Goal: Navigation & Orientation: Find specific page/section

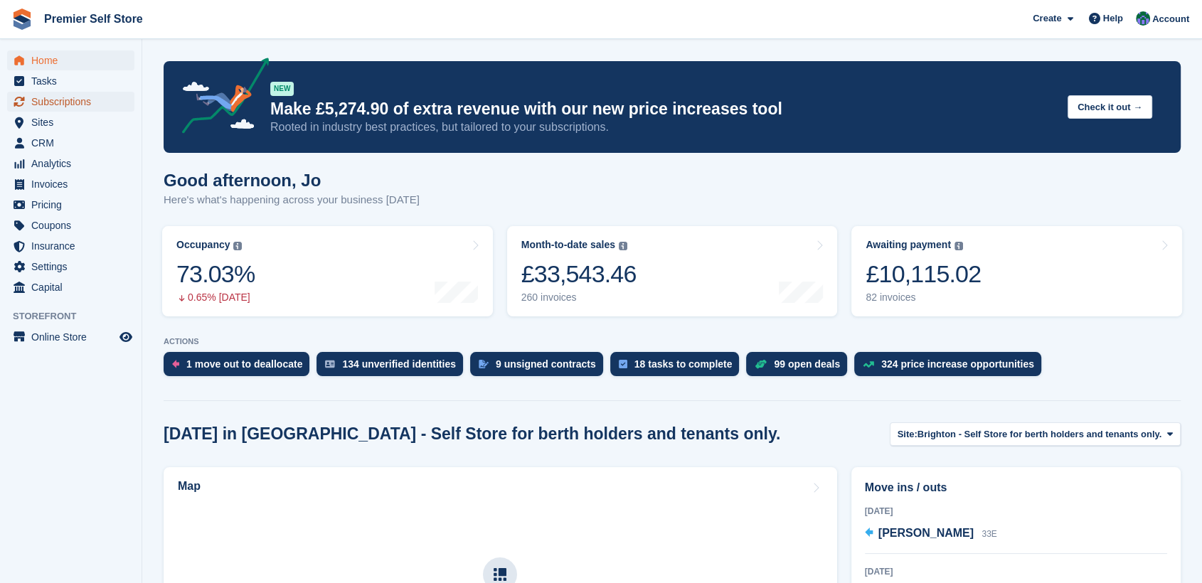
click at [38, 92] on span "Subscriptions" at bounding box center [73, 102] width 85 height 20
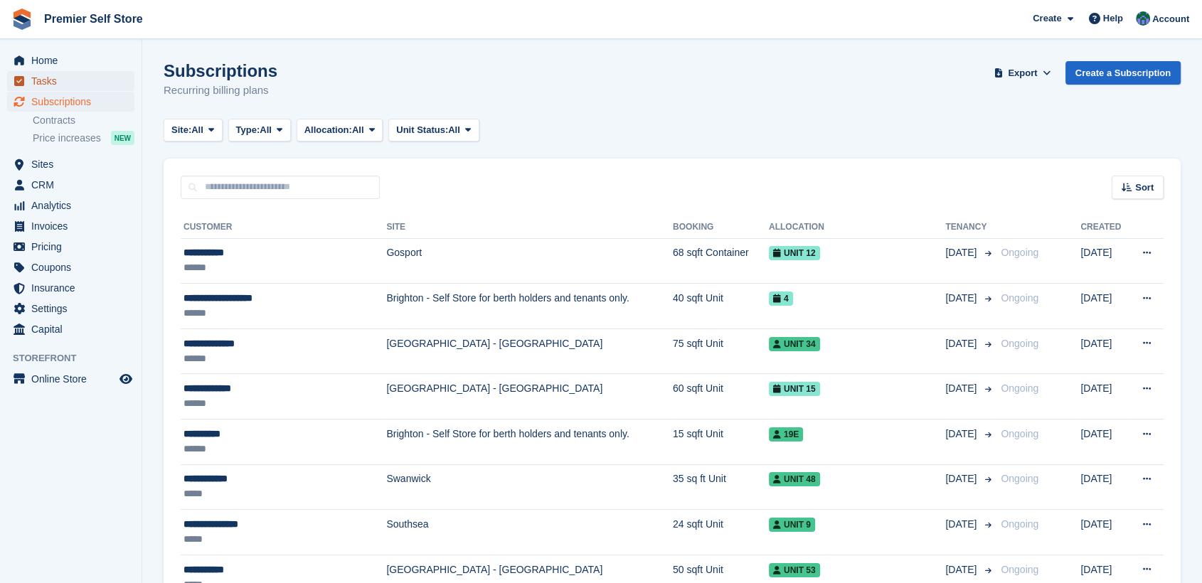
click at [46, 78] on span "Tasks" at bounding box center [73, 81] width 85 height 20
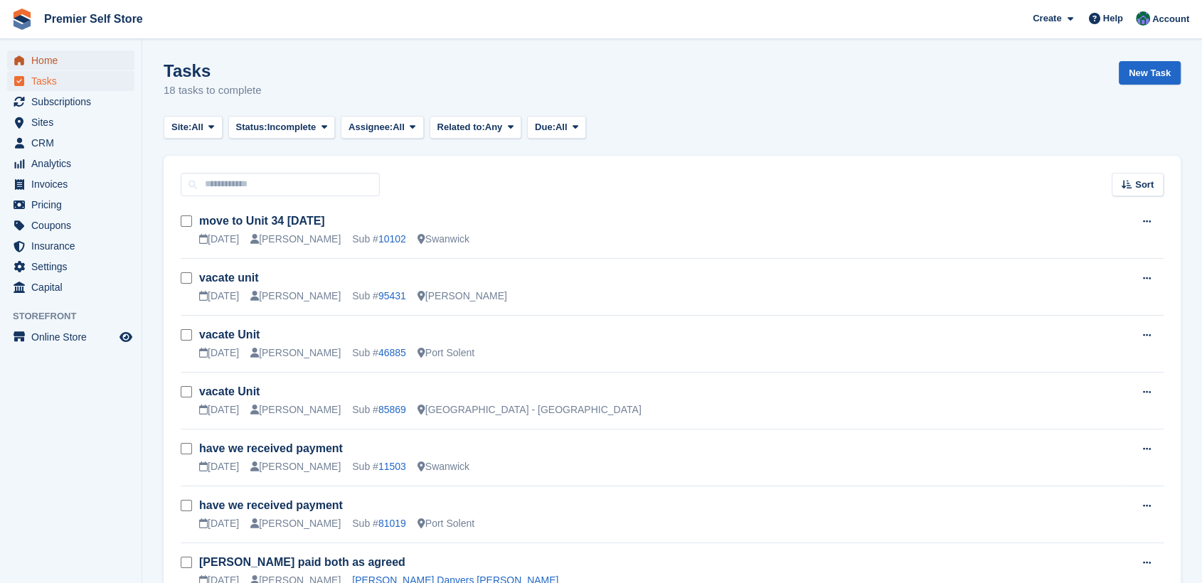
click at [47, 58] on span "Home" at bounding box center [73, 61] width 85 height 20
